Goal: Information Seeking & Learning: Learn about a topic

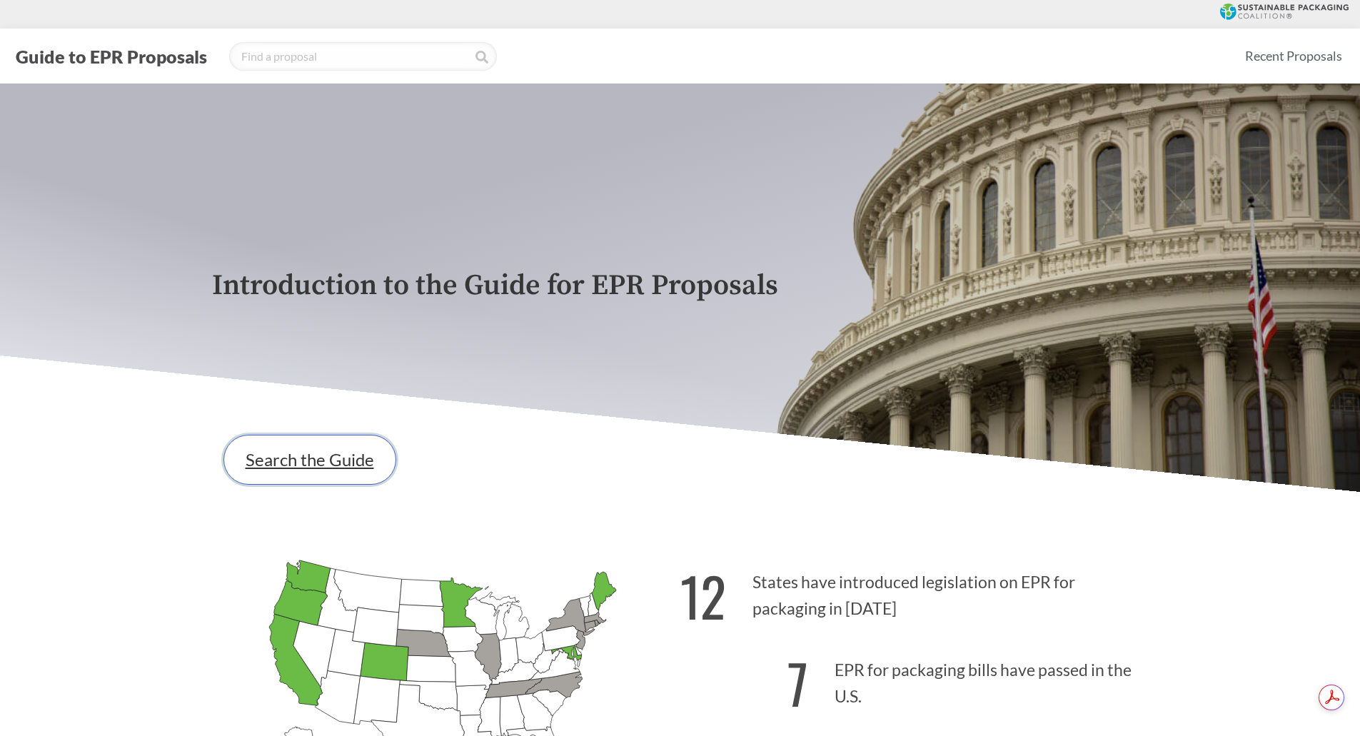
click at [305, 462] on link "Search the Guide" at bounding box center [309, 460] width 173 height 50
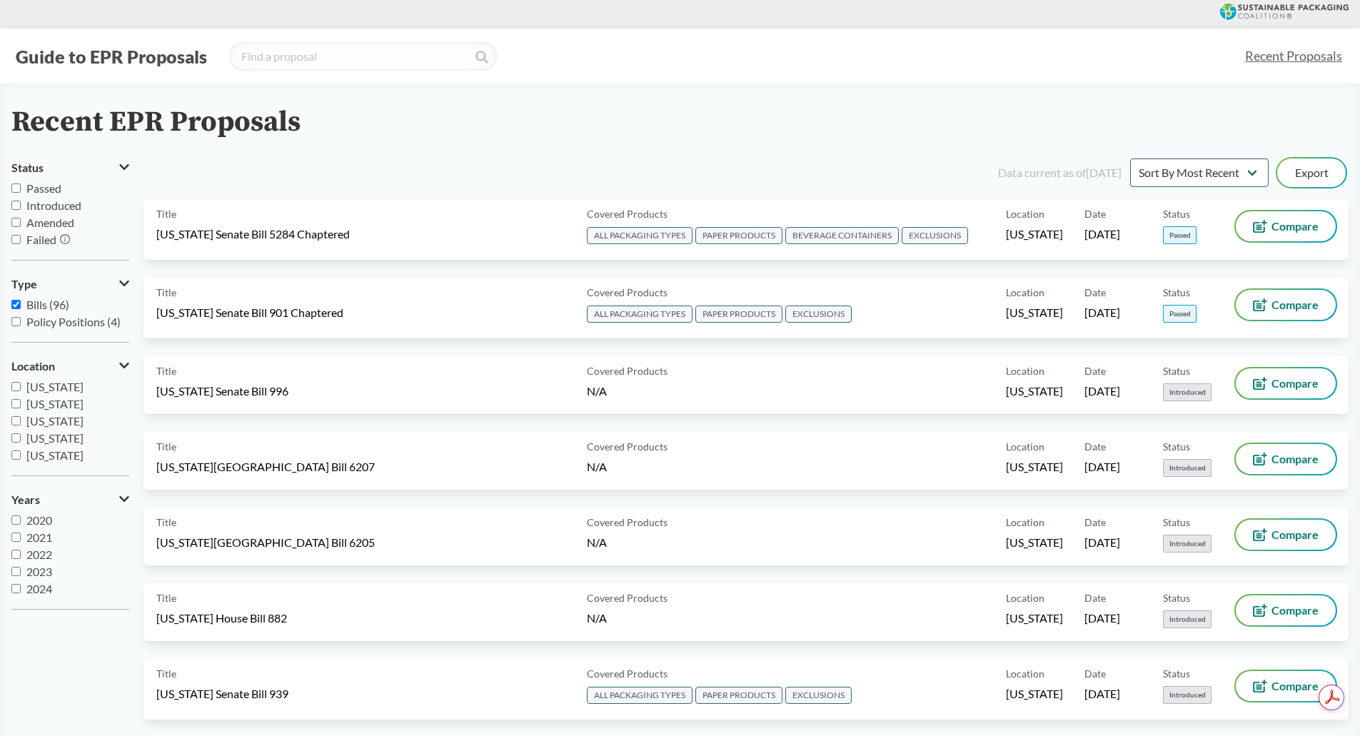
click at [16, 187] on input "Passed" at bounding box center [15, 187] width 9 height 9
checkbox input "true"
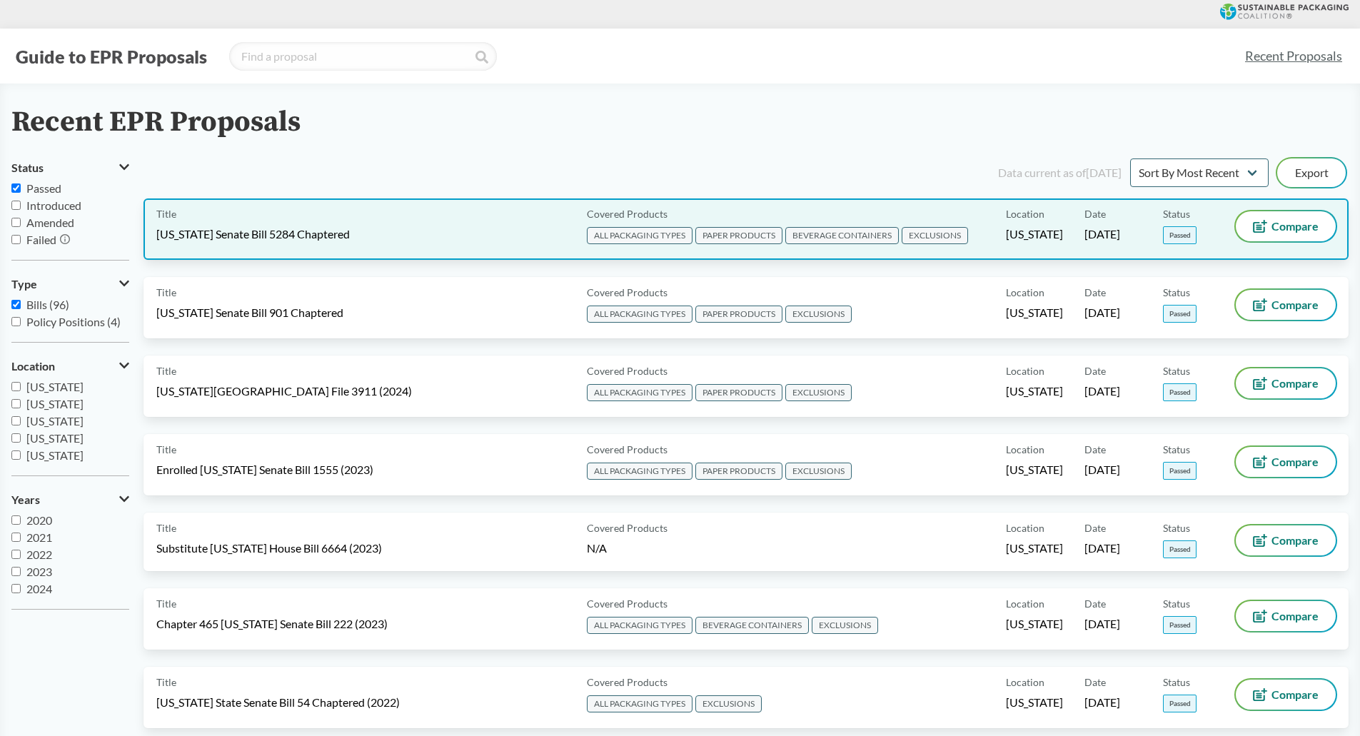
click at [445, 230] on div "Title [US_STATE] Senate Bill 5284 Chaptered" at bounding box center [368, 229] width 425 height 36
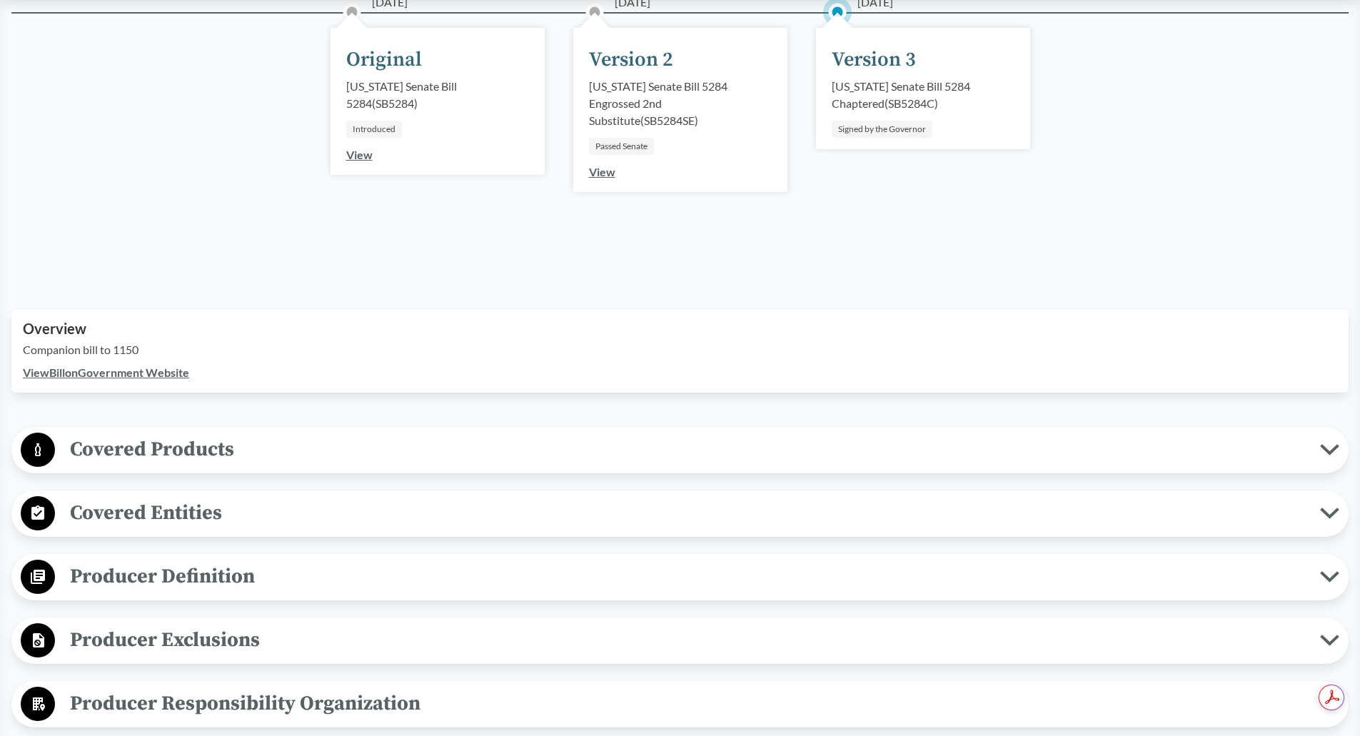
click at [202, 451] on span "Covered Products" at bounding box center [687, 449] width 1265 height 32
